Goal: Information Seeking & Learning: Learn about a topic

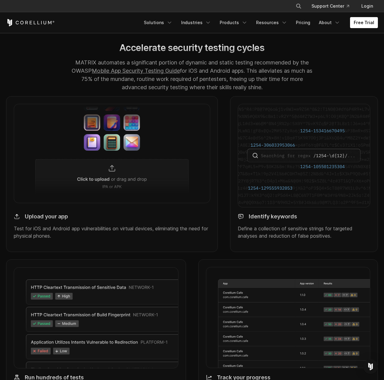
scroll to position [569, 0]
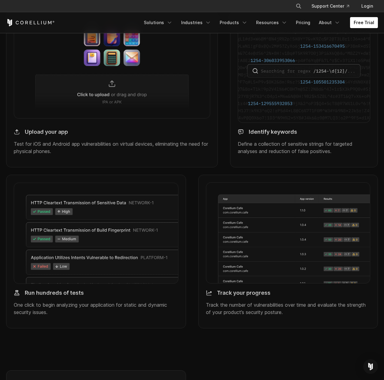
click at [65, 215] on img at bounding box center [96, 233] width 165 height 101
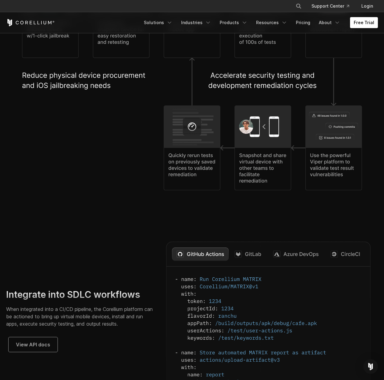
scroll to position [1498, 0]
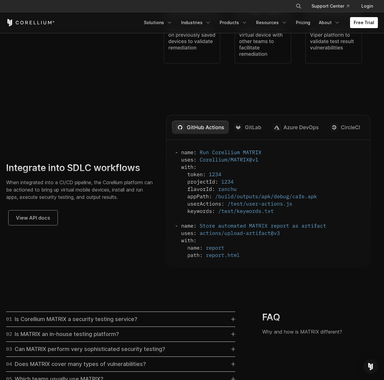
click at [301, 133] on img at bounding box center [268, 191] width 204 height 153
click at [301, 135] on img at bounding box center [268, 191] width 204 height 153
click at [302, 135] on img at bounding box center [268, 191] width 204 height 153
click at [325, 135] on img at bounding box center [268, 191] width 204 height 153
click at [217, 139] on img at bounding box center [268, 191] width 204 height 153
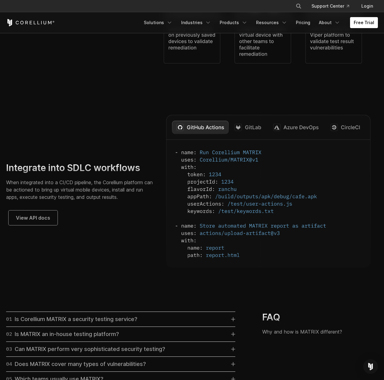
click at [320, 130] on img at bounding box center [268, 191] width 204 height 153
click at [323, 130] on img at bounding box center [268, 191] width 204 height 153
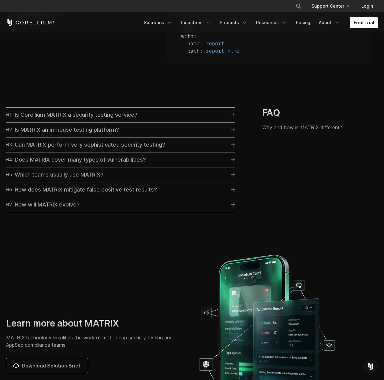
click at [201, 119] on link "01 Is Corellium MATRIX a security testing service?" at bounding box center [120, 115] width 229 height 9
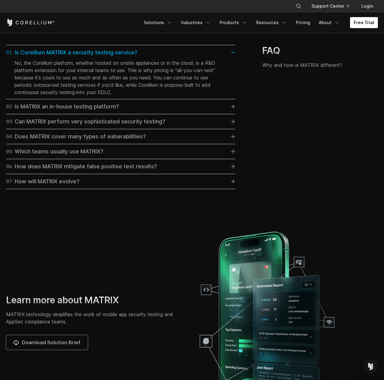
scroll to position [1767, 0]
